Goal: Obtain resource: Download file/media

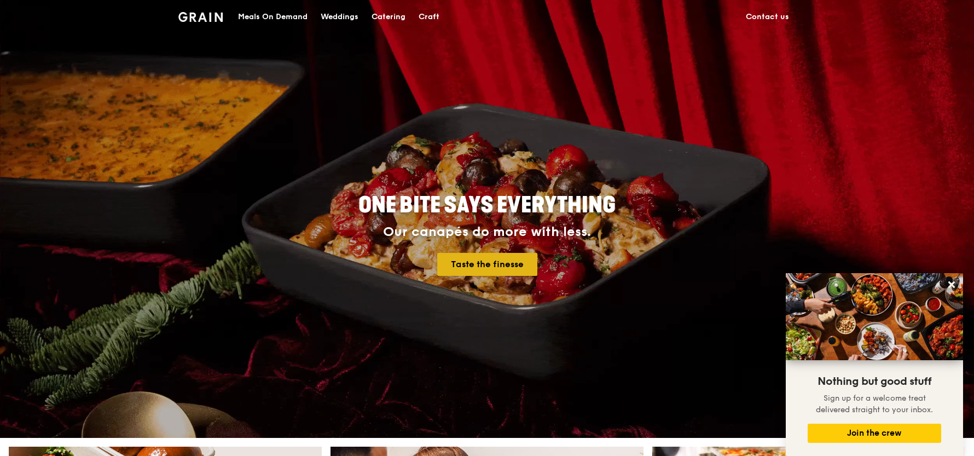
click at [511, 263] on link "Taste the finesse" at bounding box center [487, 264] width 100 height 23
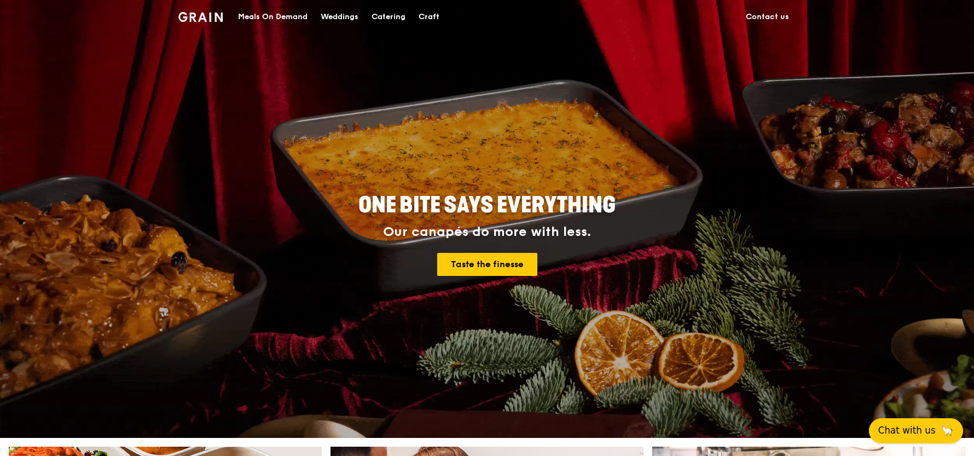
click at [912, 425] on span "Chat with us" at bounding box center [906, 430] width 57 height 14
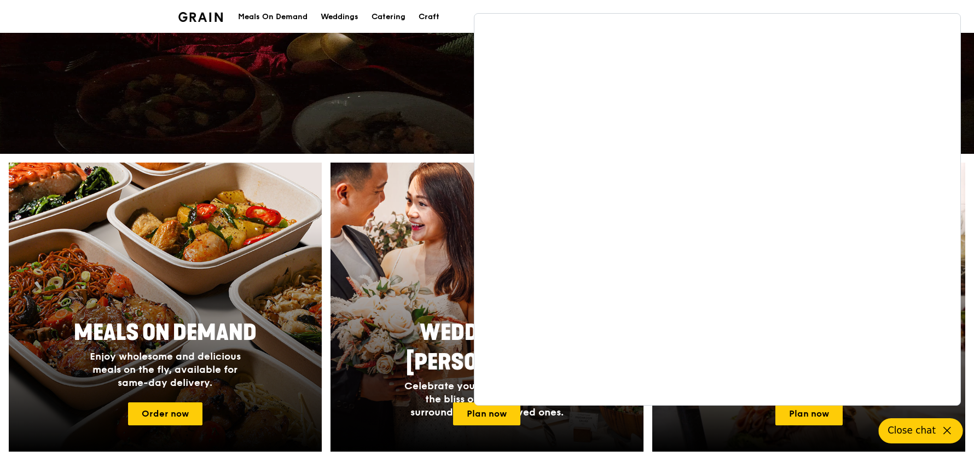
scroll to position [309, 0]
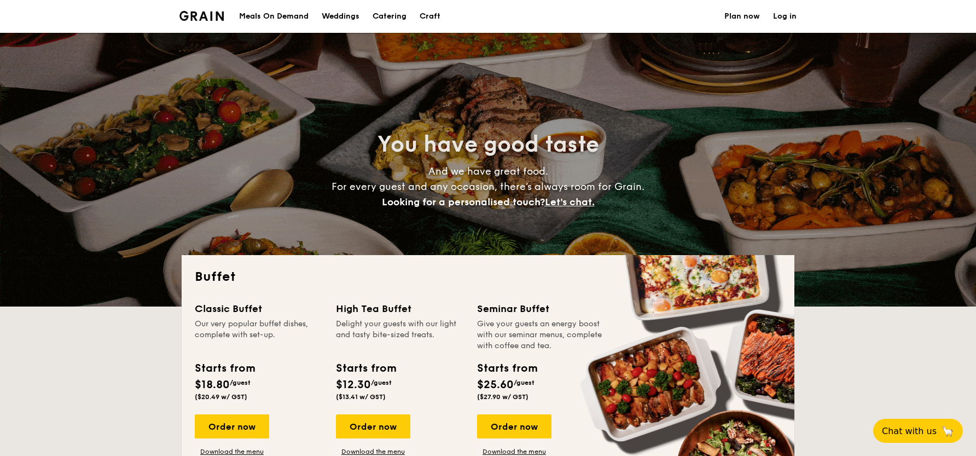
select select
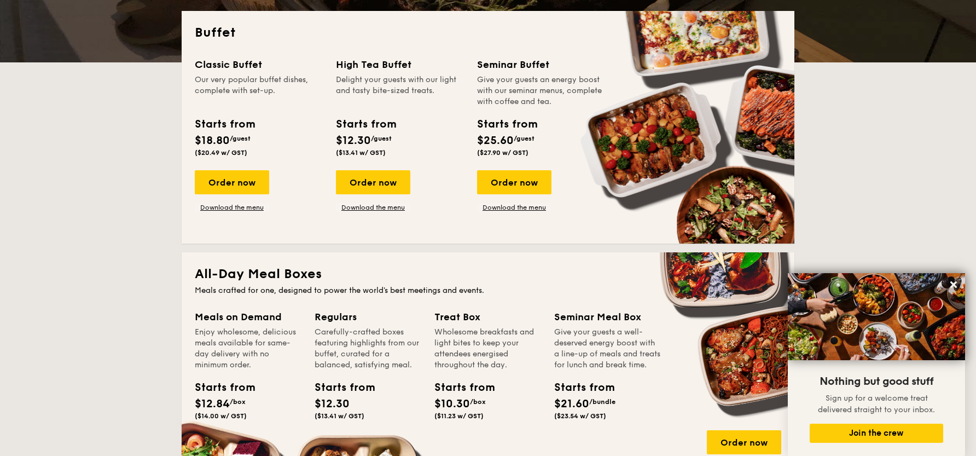
scroll to position [245, 0]
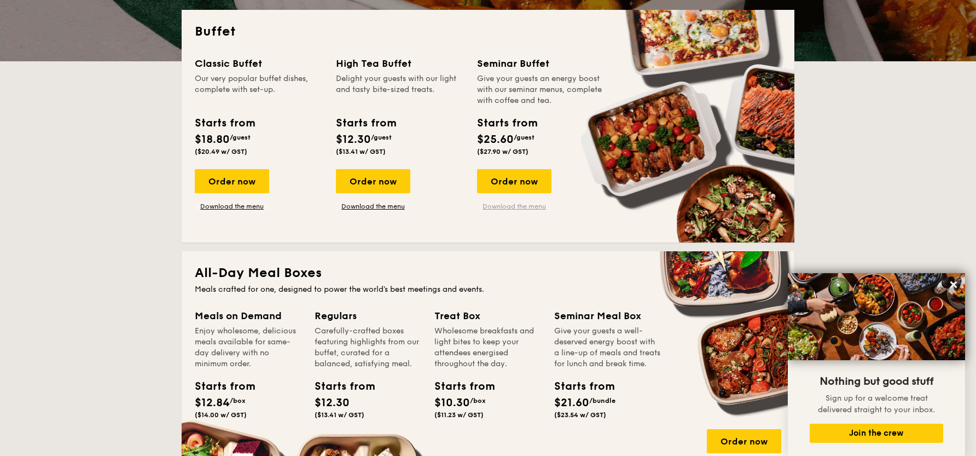
click at [506, 204] on link "Download the menu" at bounding box center [514, 206] width 74 height 9
